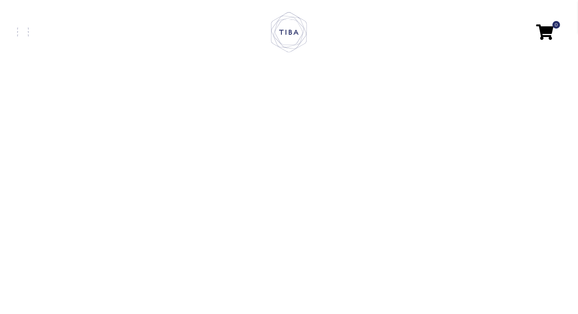
click at [28, 32] on span at bounding box center [22, 32] width 11 height 2
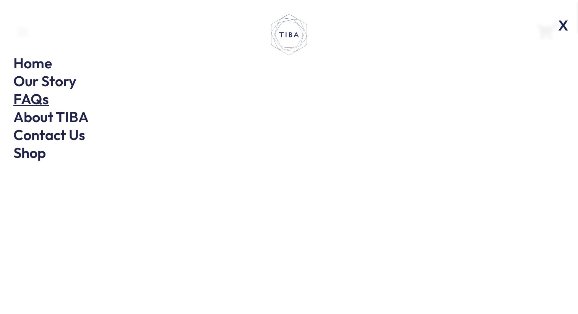
click at [42, 99] on link "FAQs" at bounding box center [31, 99] width 36 height 18
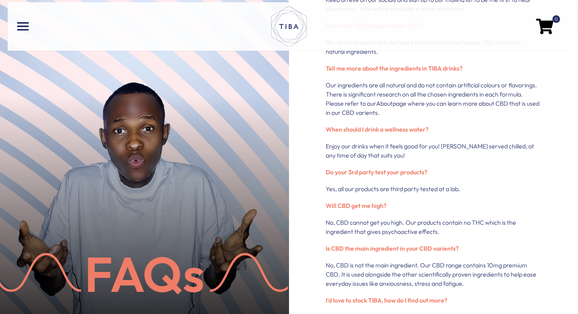
scroll to position [87, 0]
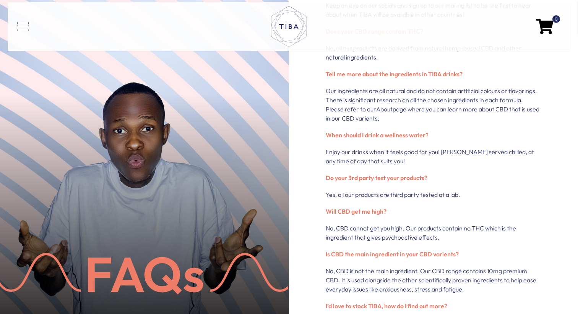
click at [23, 26] on span at bounding box center [22, 27] width 11 height 2
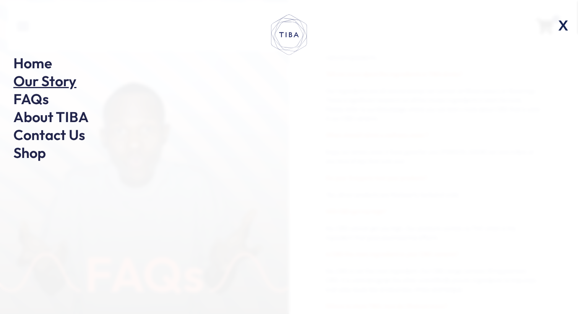
click at [64, 81] on link "Our Story" at bounding box center [44, 81] width 63 height 18
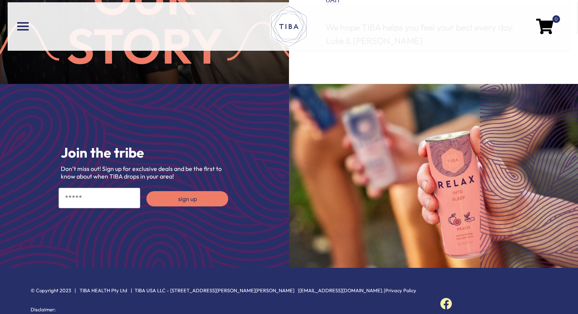
scroll to position [459, 0]
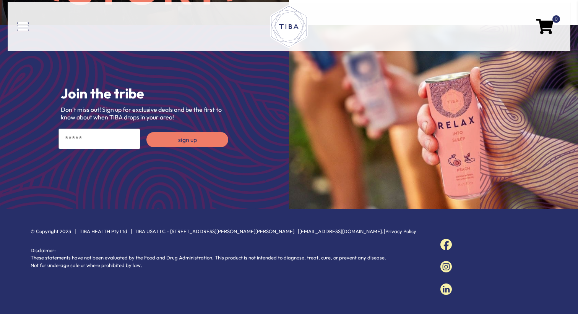
click at [21, 26] on span at bounding box center [22, 27] width 11 height 2
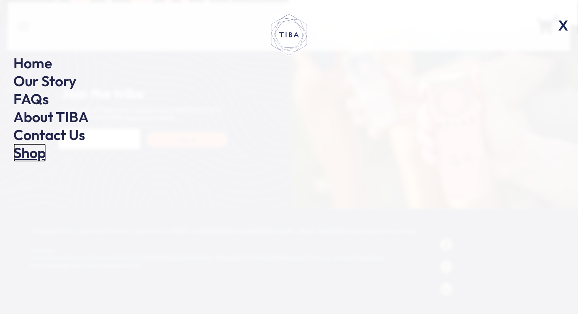
click at [42, 157] on link "Shop" at bounding box center [29, 153] width 32 height 18
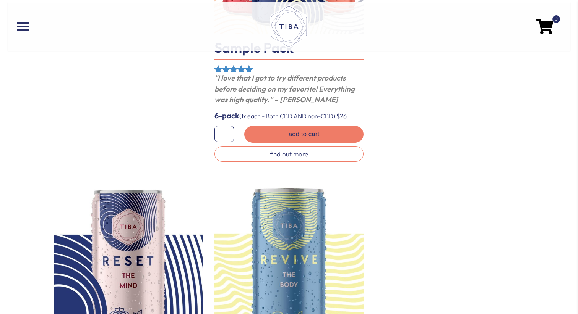
scroll to position [42, 0]
